Goal: Transaction & Acquisition: Purchase product/service

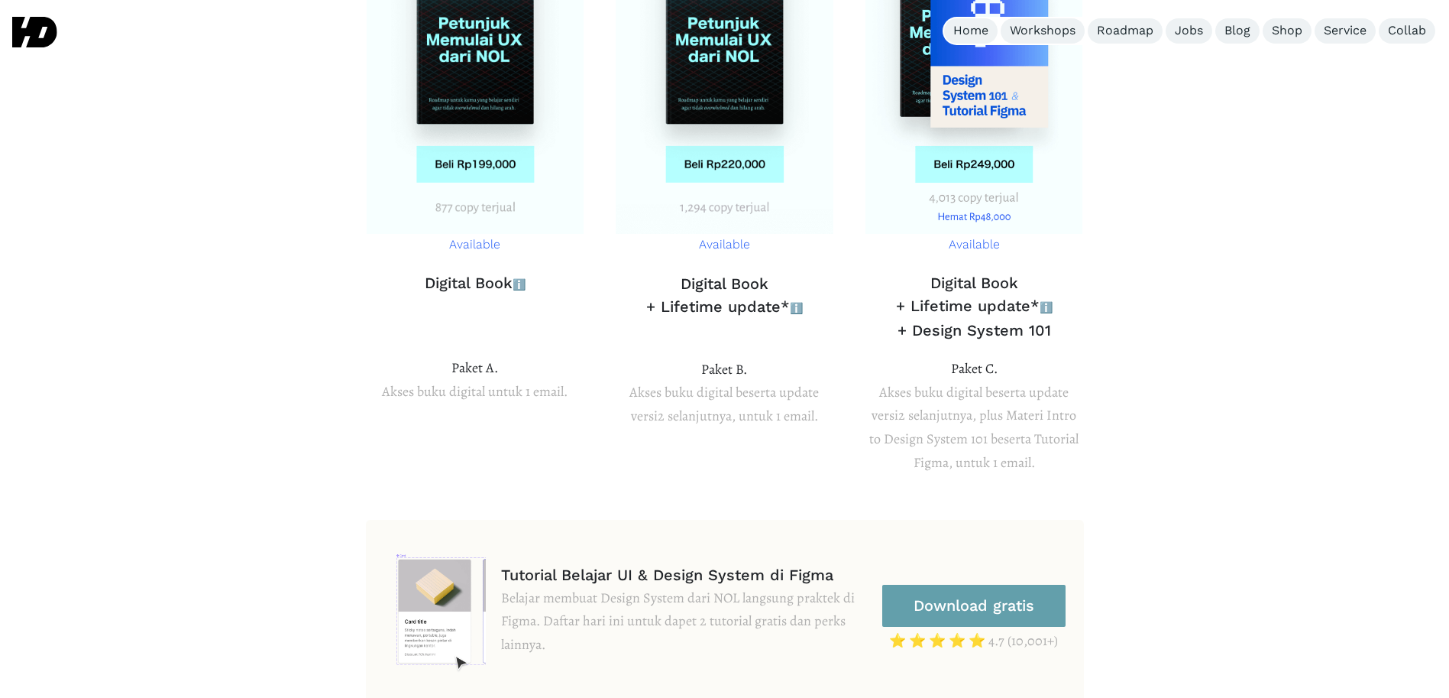
scroll to position [2, 0]
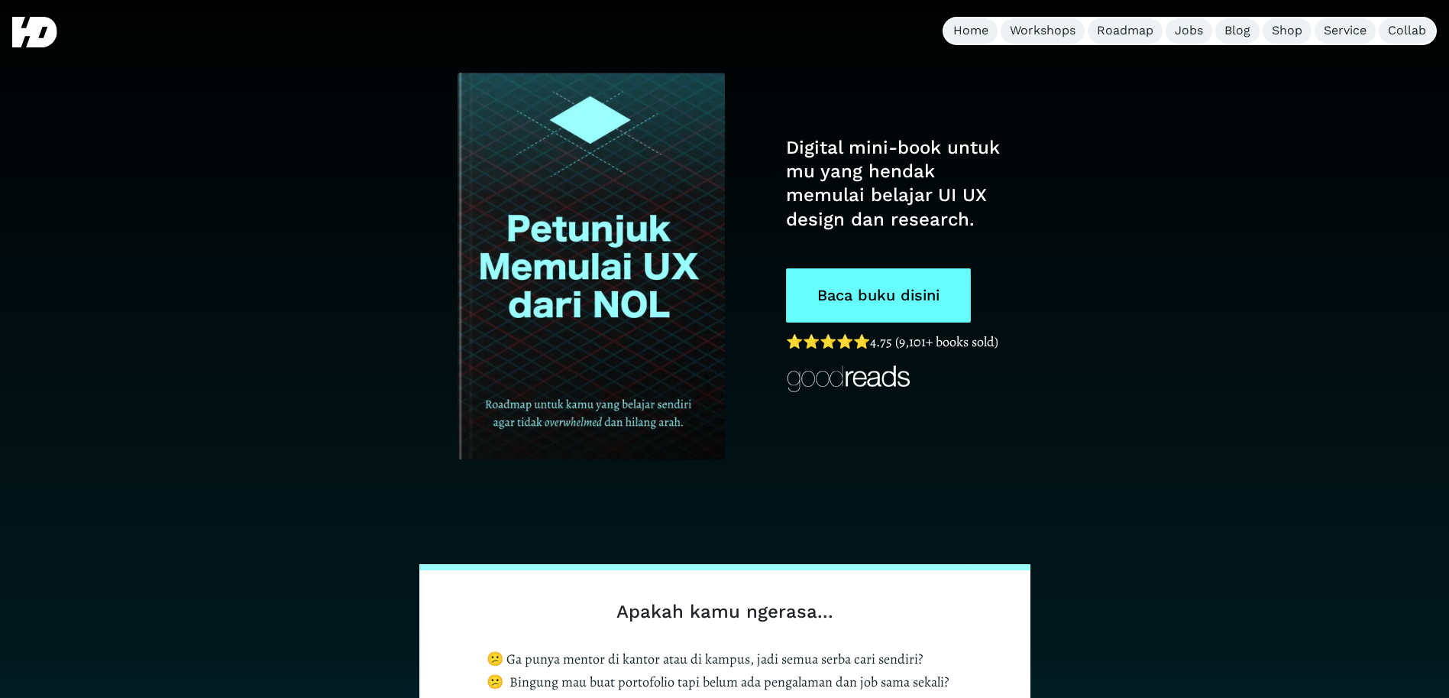
click at [945, 300] on link "Baca buku disini" at bounding box center [878, 295] width 185 height 54
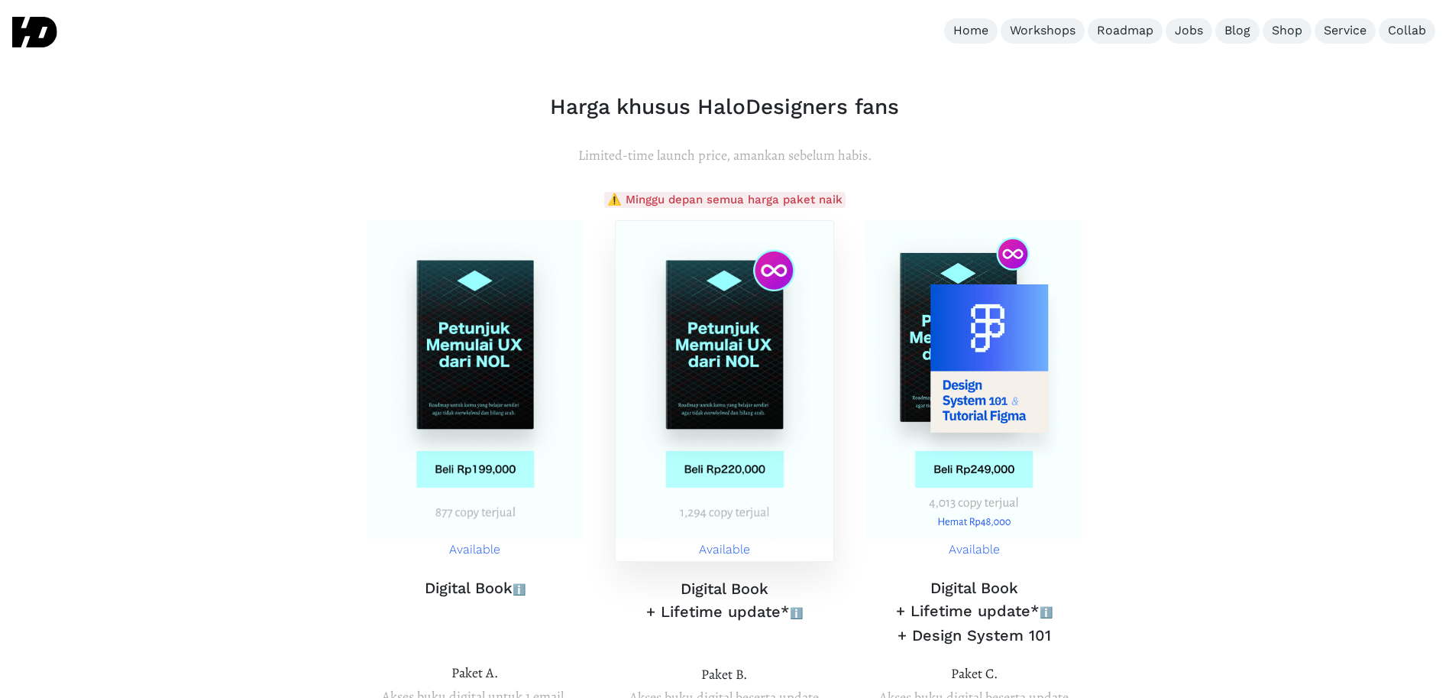
scroll to position [5783, 0]
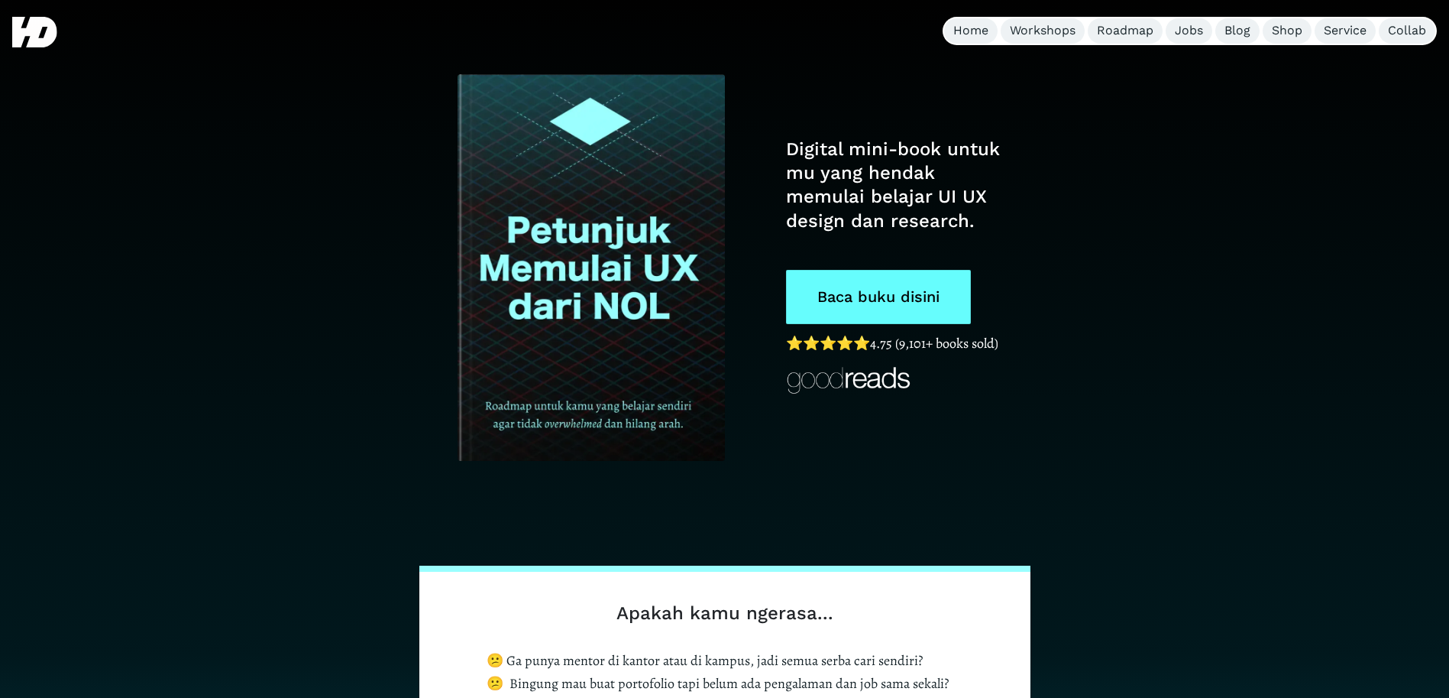
click at [907, 284] on link "Baca buku disini" at bounding box center [878, 297] width 185 height 54
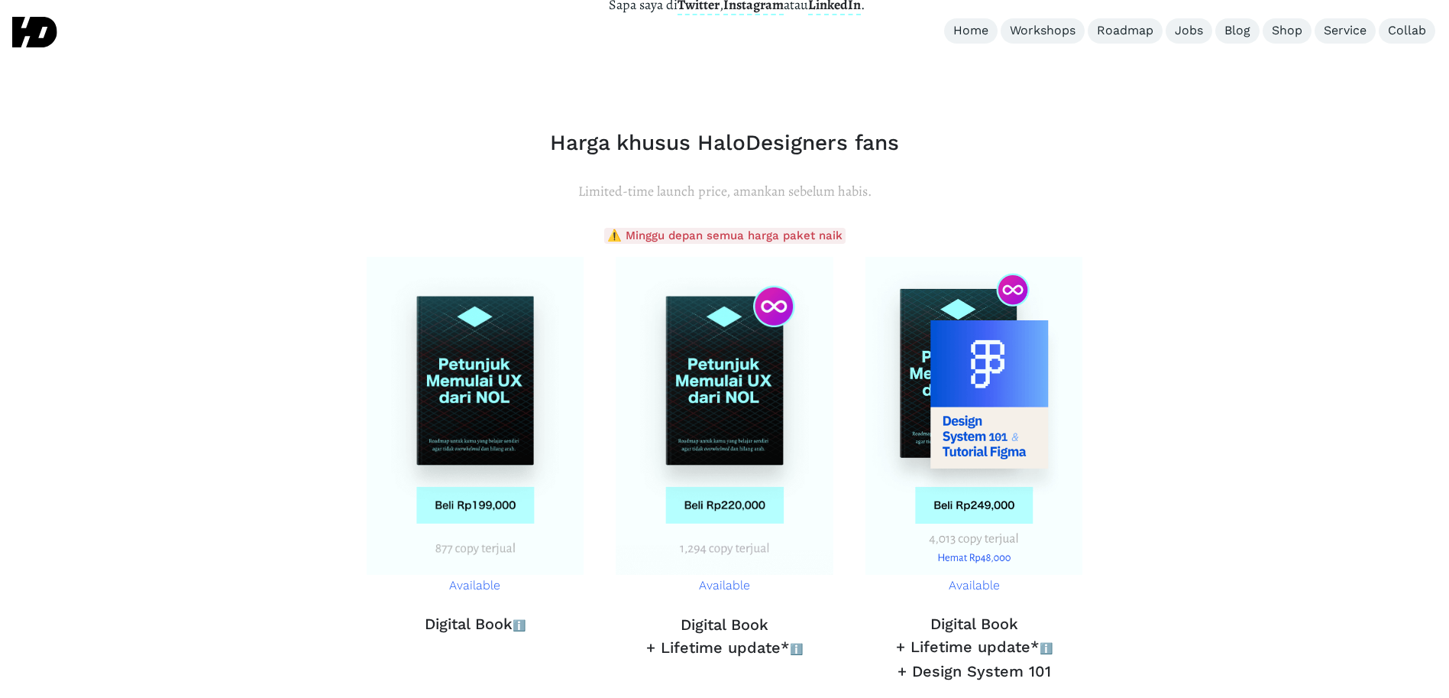
scroll to position [5511, 0]
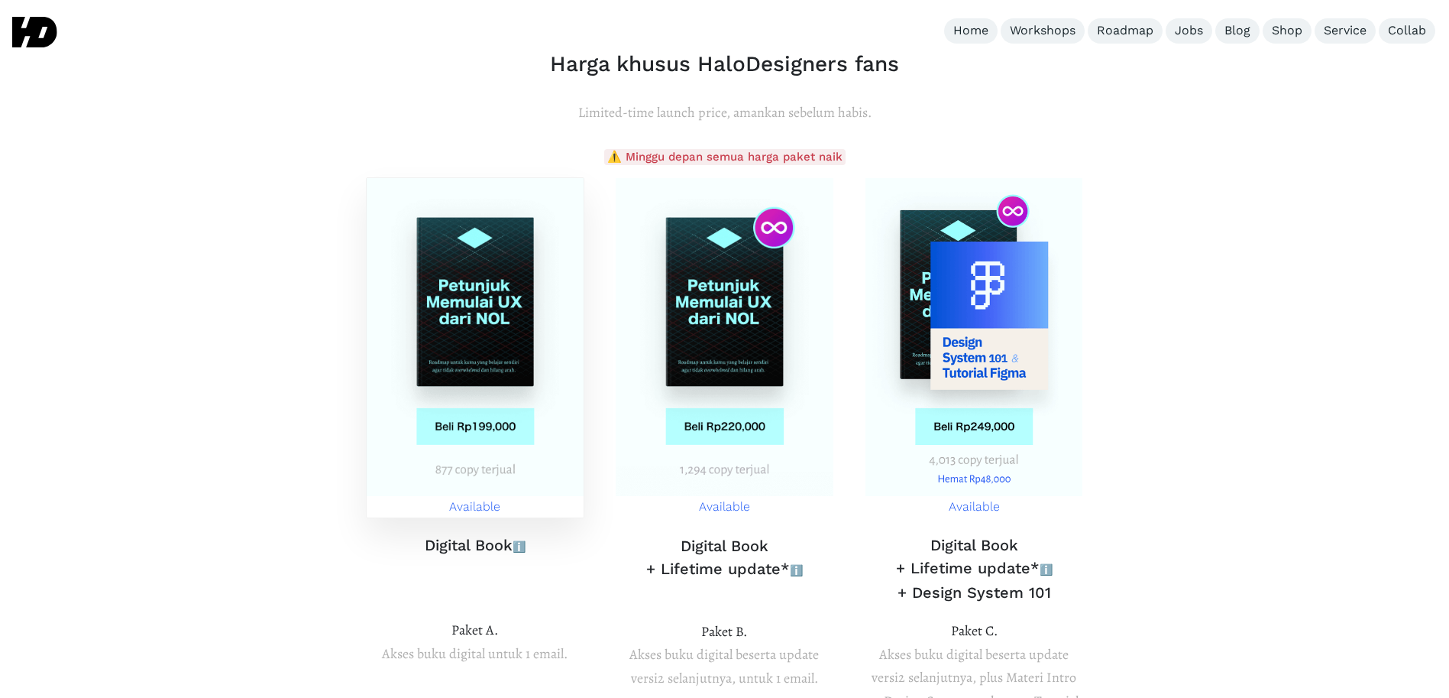
click at [471, 227] on img at bounding box center [476, 337] width 218 height 318
